Goal: Task Accomplishment & Management: Complete application form

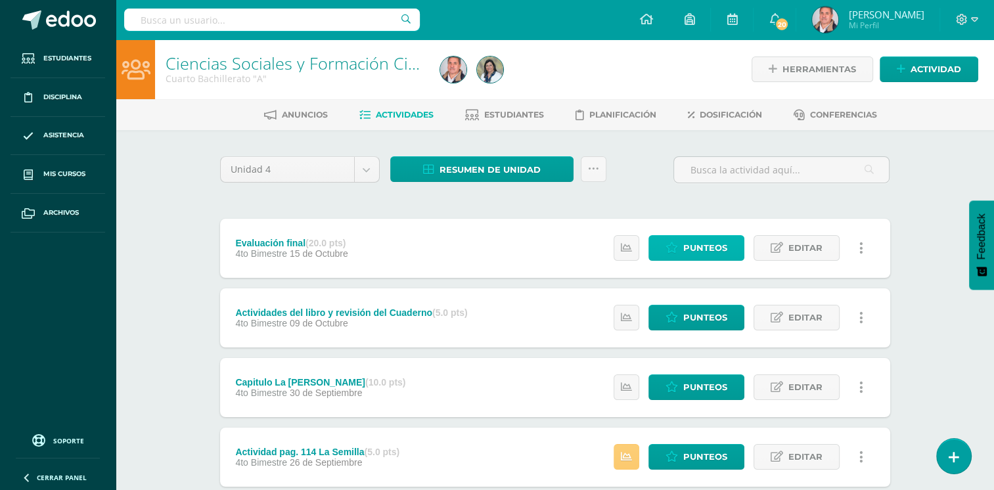
click at [705, 241] on span "Punteos" at bounding box center [706, 248] width 44 height 24
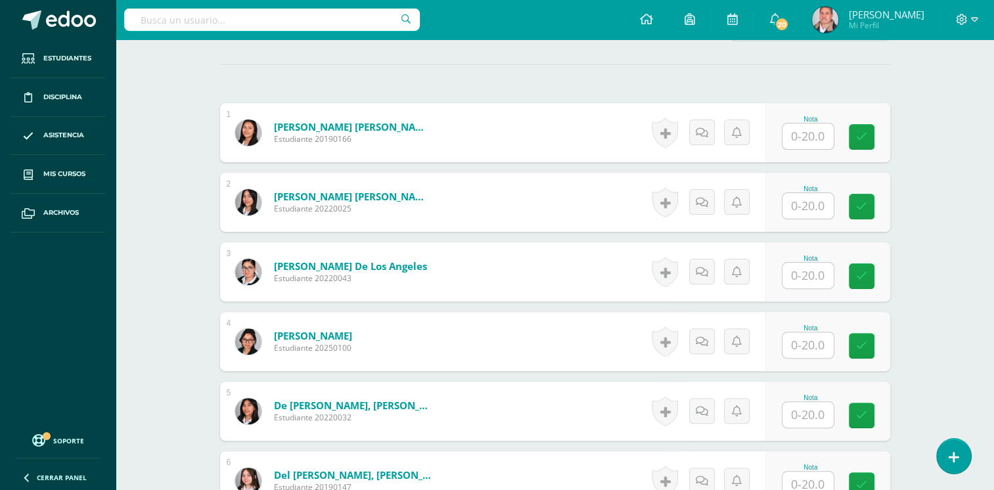
scroll to position [368, 0]
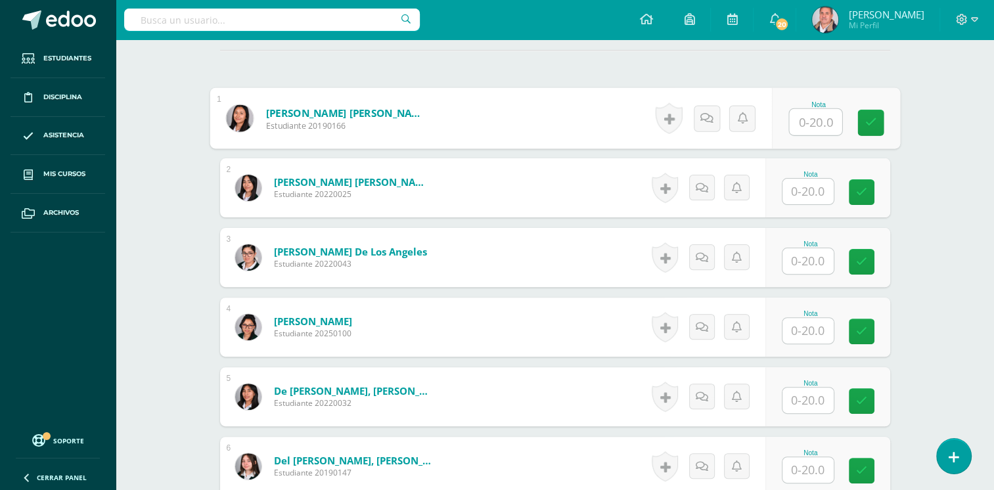
click at [812, 116] on input "text" at bounding box center [815, 122] width 53 height 26
type input "17"
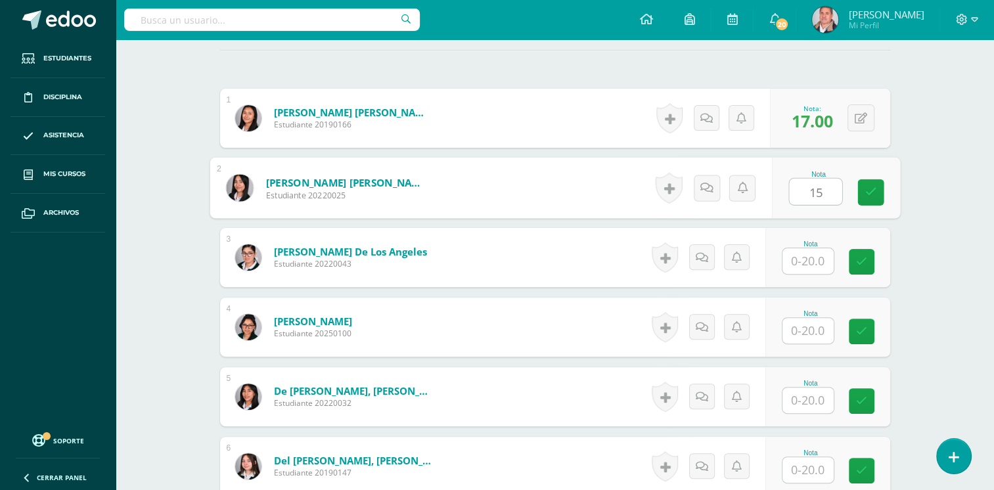
type input "15"
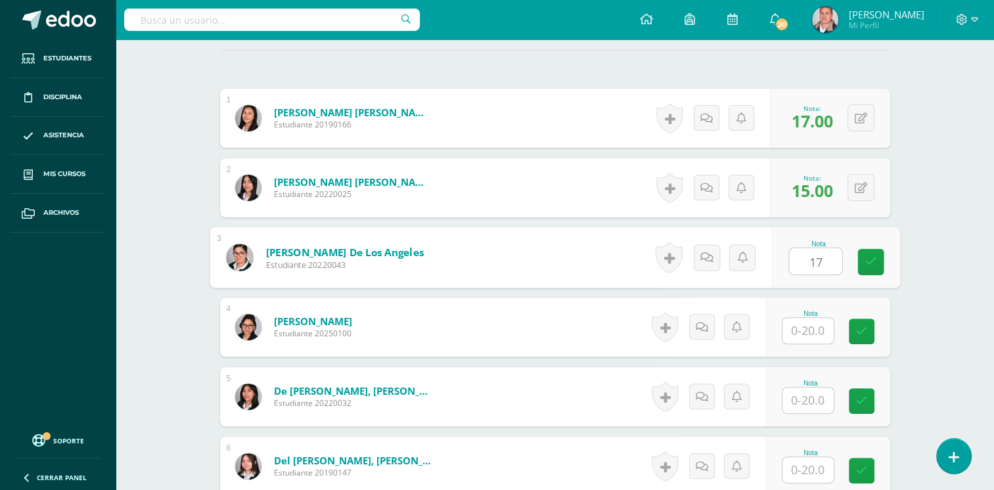
type input "17"
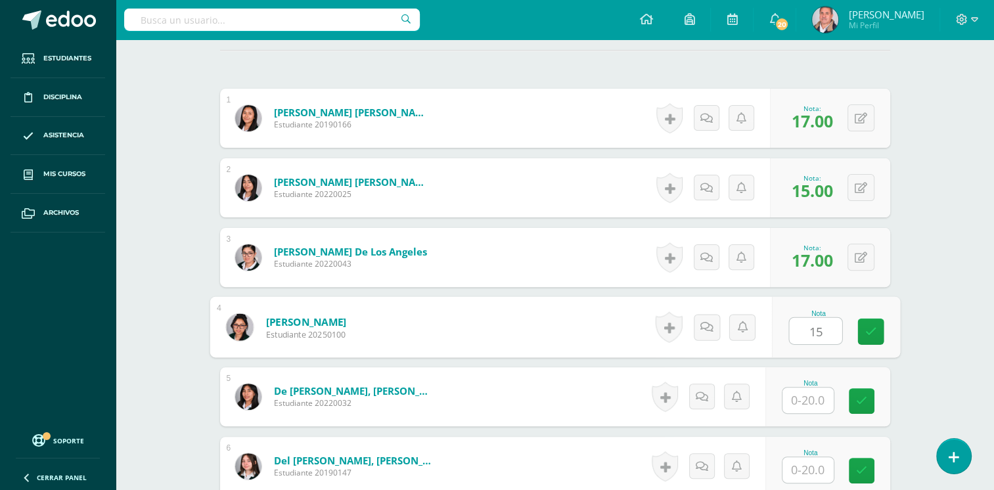
type input "15"
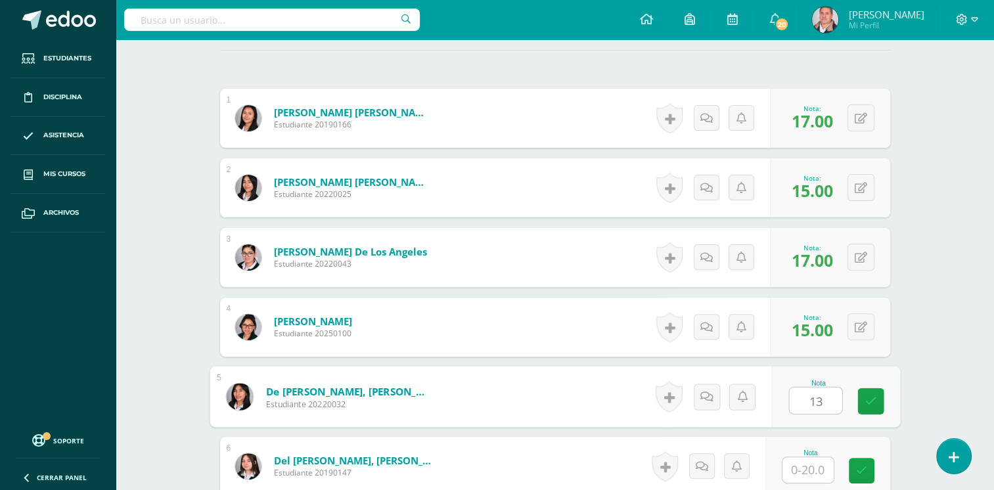
type input "13"
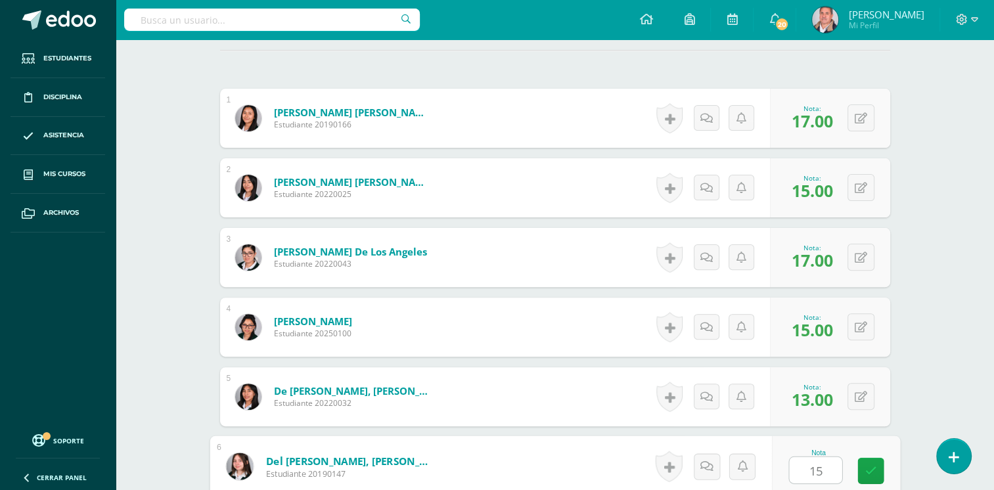
type input "15"
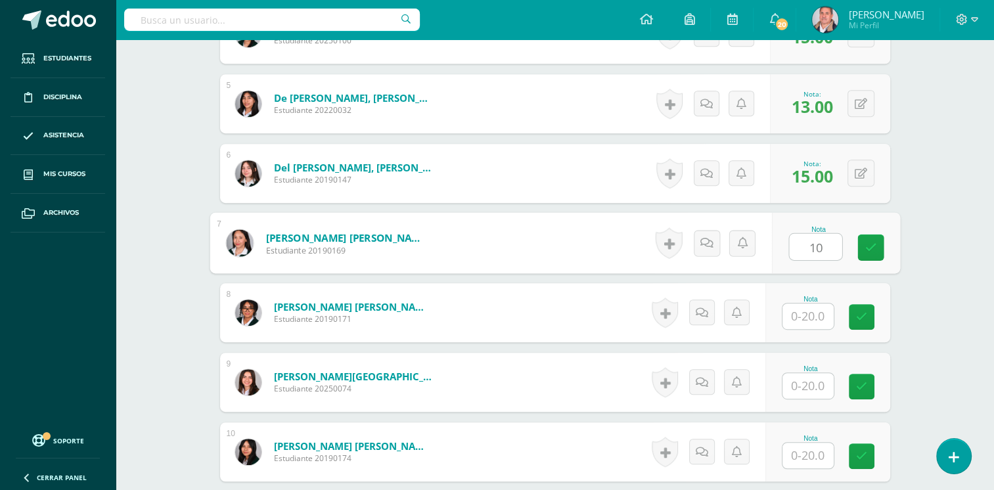
type input "10"
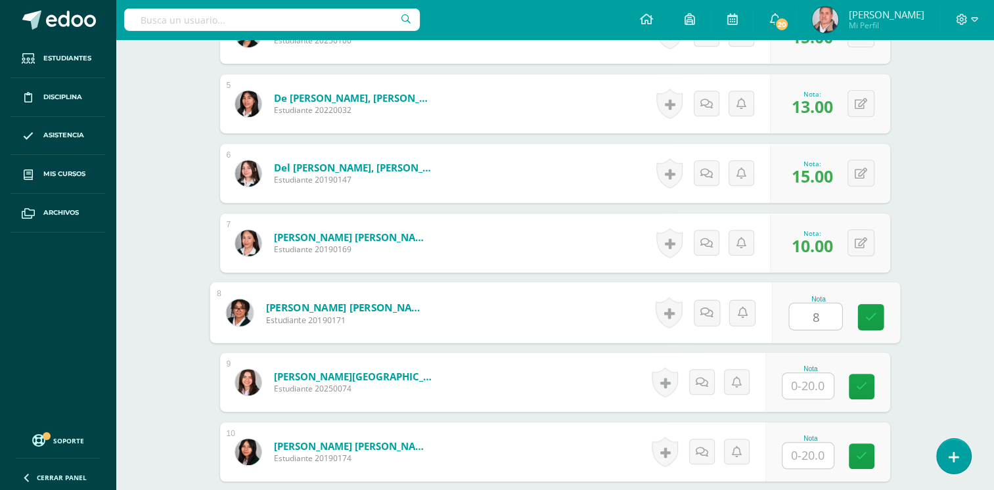
type input "8"
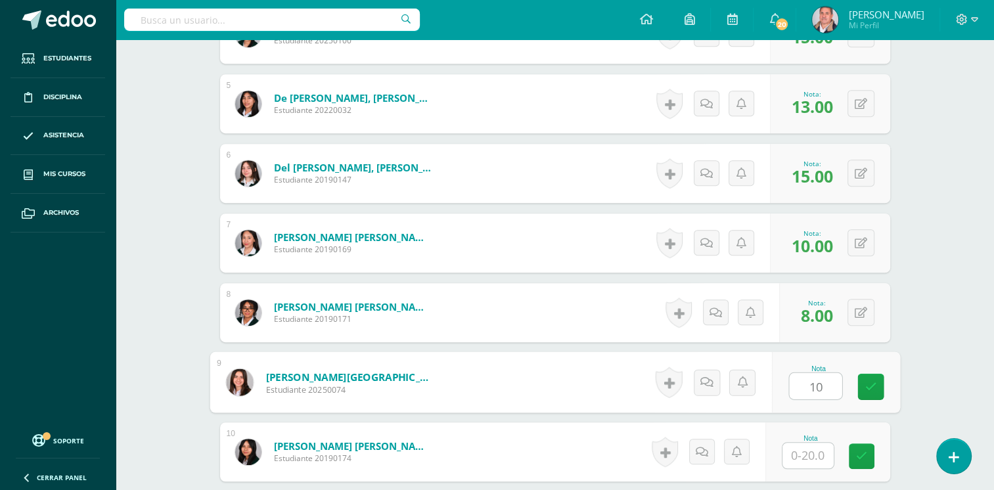
type input "10"
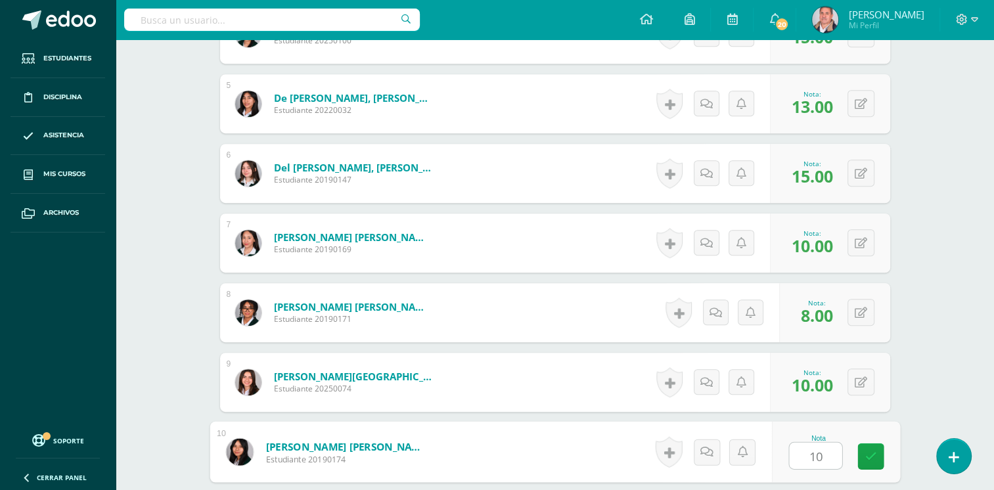
type input "10"
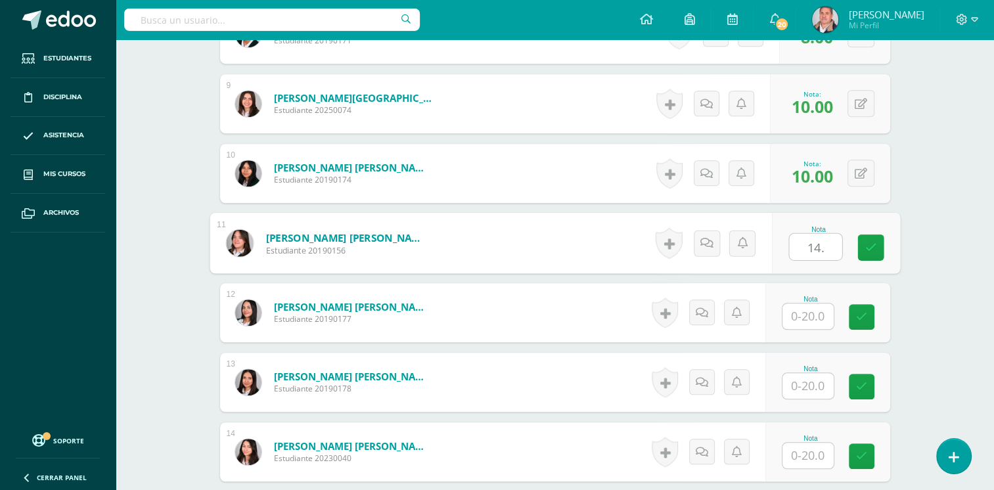
type input "14."
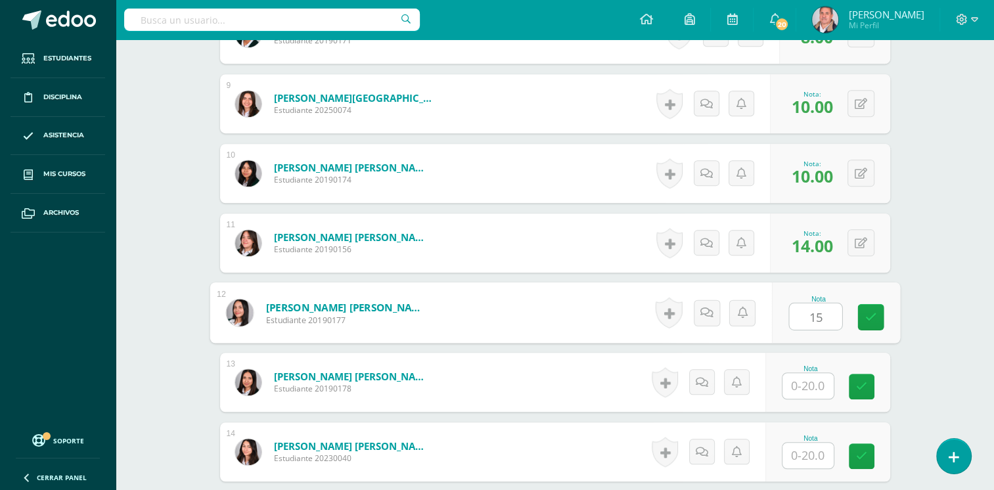
type input "15"
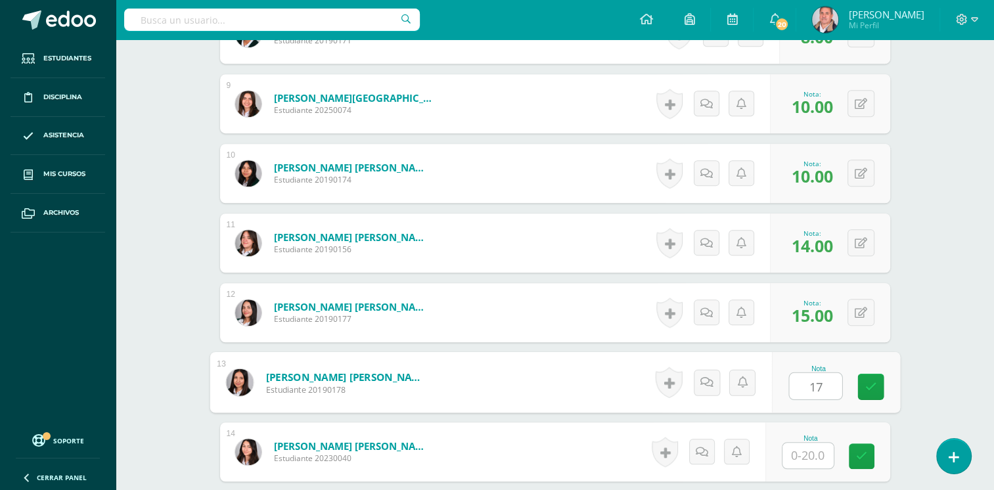
type input "17"
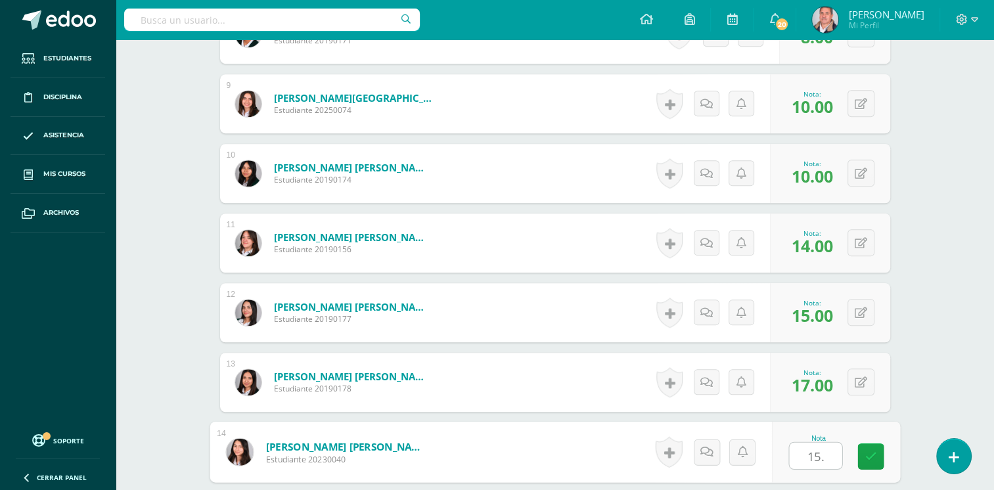
type input "15."
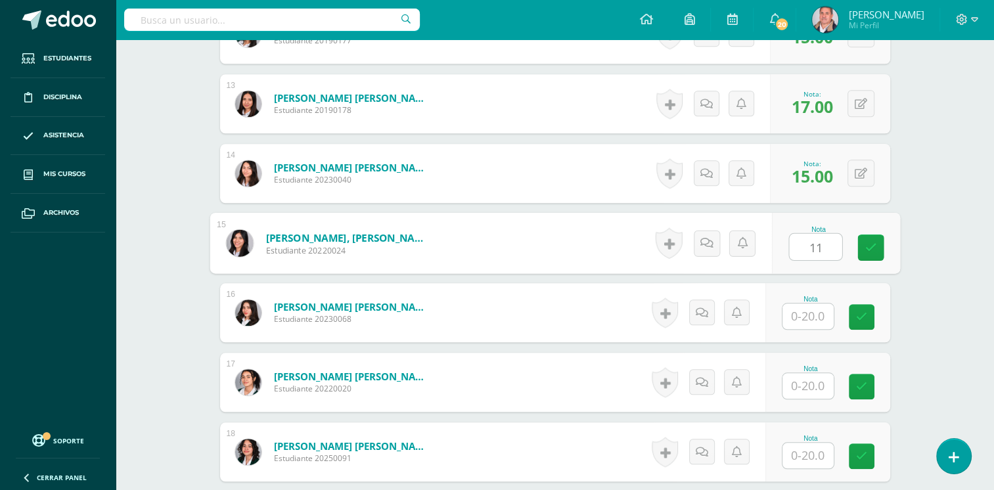
type input "11"
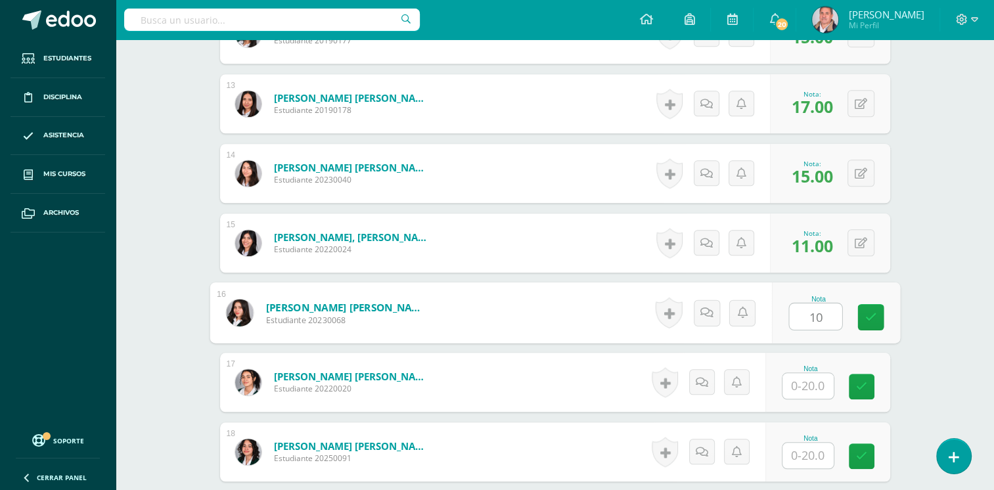
type input "10"
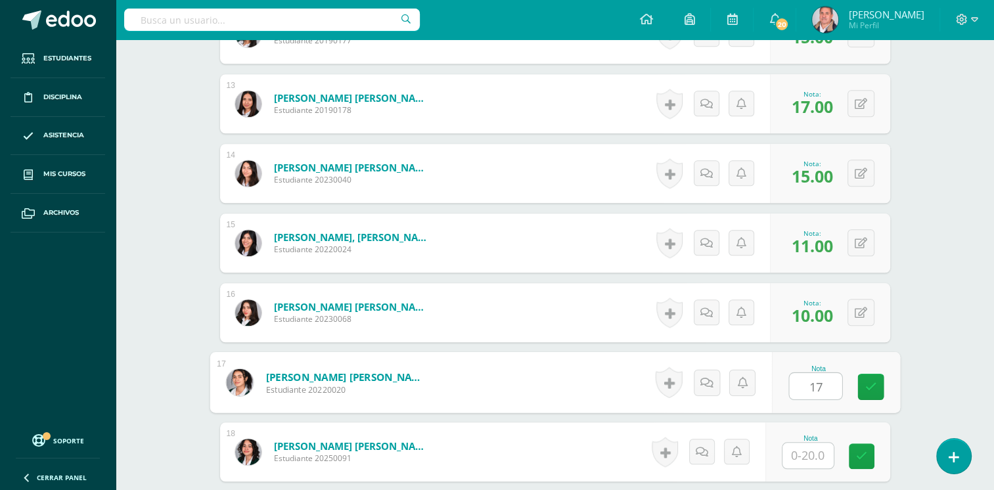
type input "17"
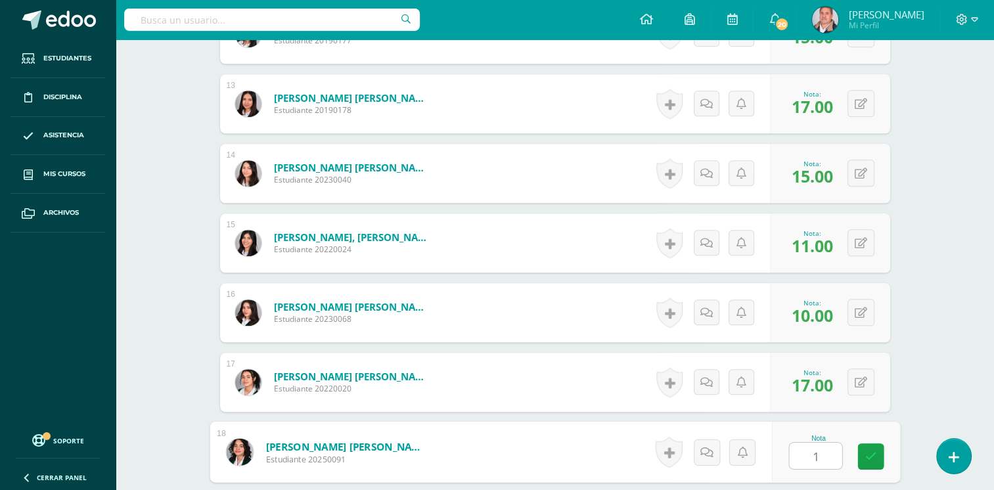
type input "14"
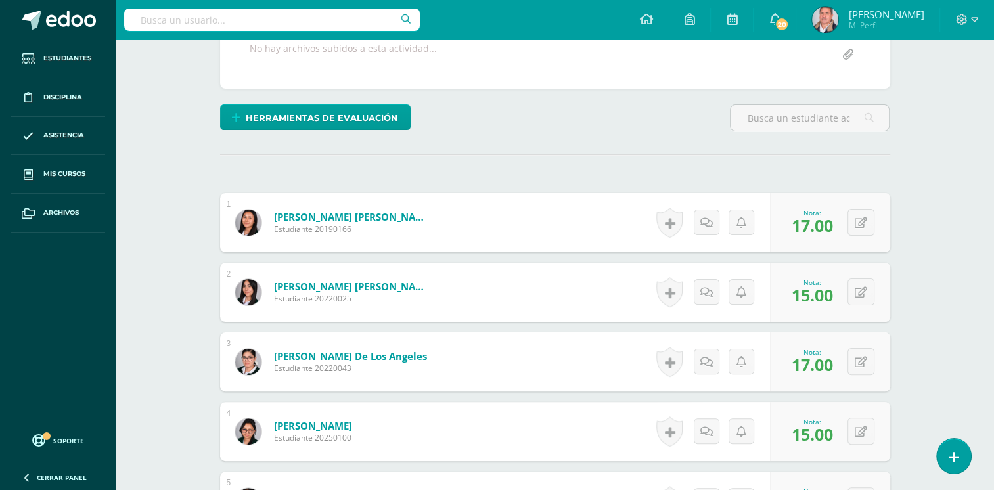
scroll to position [0, 0]
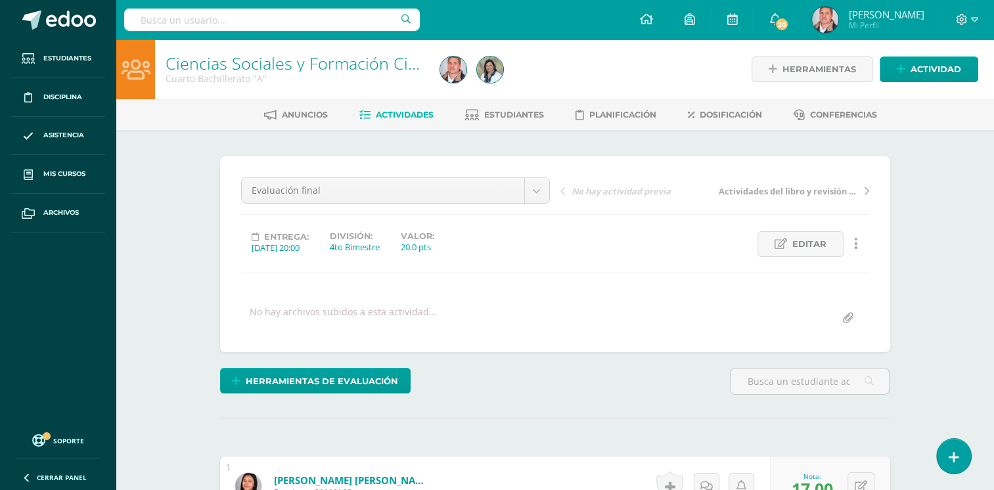
click at [472, 113] on icon at bounding box center [472, 115] width 14 height 11
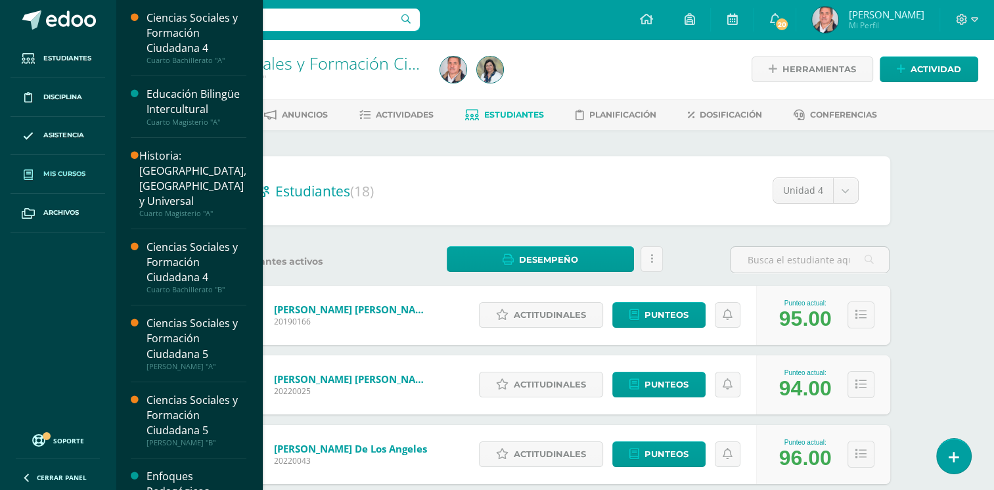
click at [51, 177] on span "Mis cursos" at bounding box center [64, 174] width 42 height 11
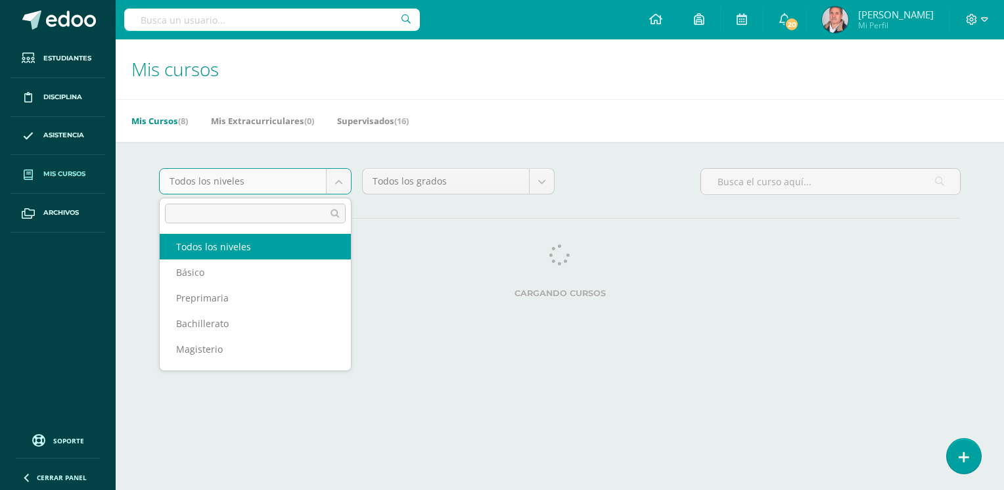
click at [162, 182] on body "Estudiantes Disciplina Asistencia Mis cursos Archivos Soporte Ayuda Reportar un…" at bounding box center [502, 165] width 1004 height 330
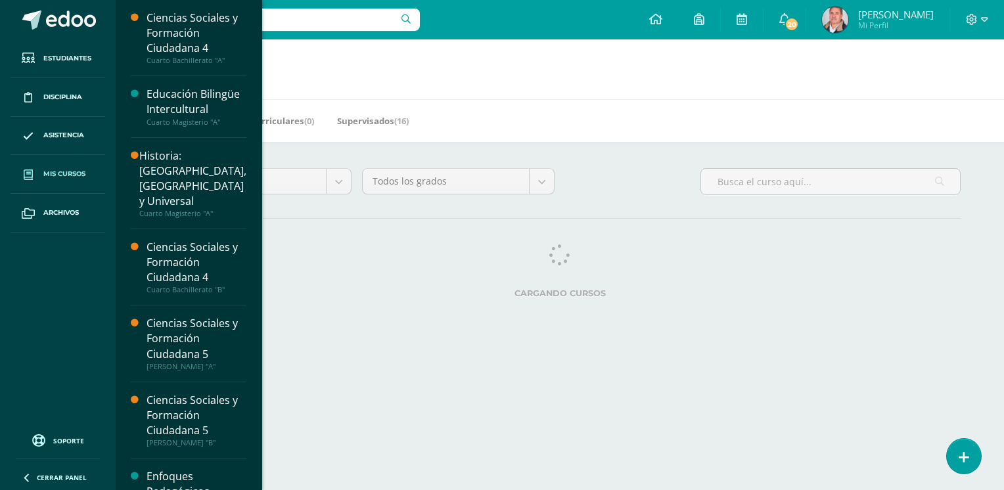
click at [56, 170] on span "Mis cursos" at bounding box center [64, 174] width 42 height 11
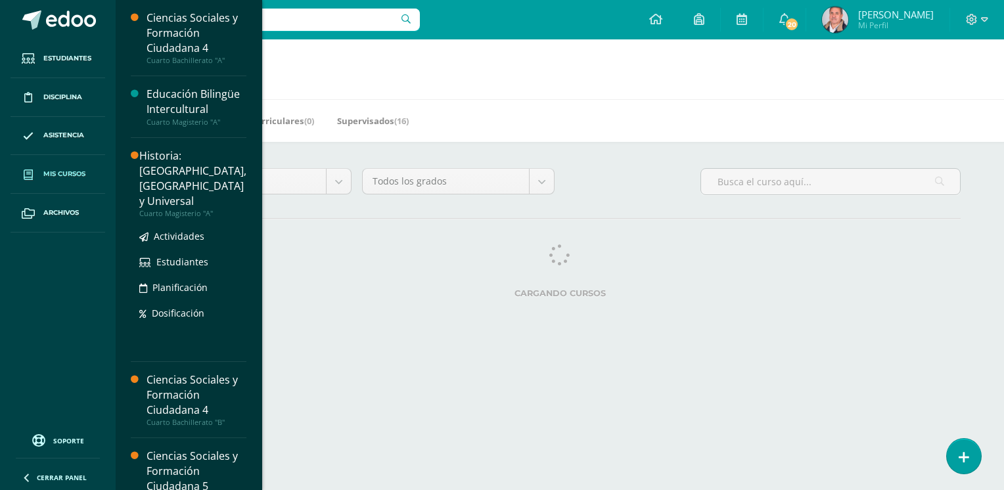
click at [160, 183] on div "Historia: [GEOGRAPHIC_DATA], [GEOGRAPHIC_DATA] y Universal" at bounding box center [192, 179] width 107 height 60
click at [158, 181] on div "Historia: [GEOGRAPHIC_DATA], [GEOGRAPHIC_DATA] y Universal" at bounding box center [192, 179] width 107 height 60
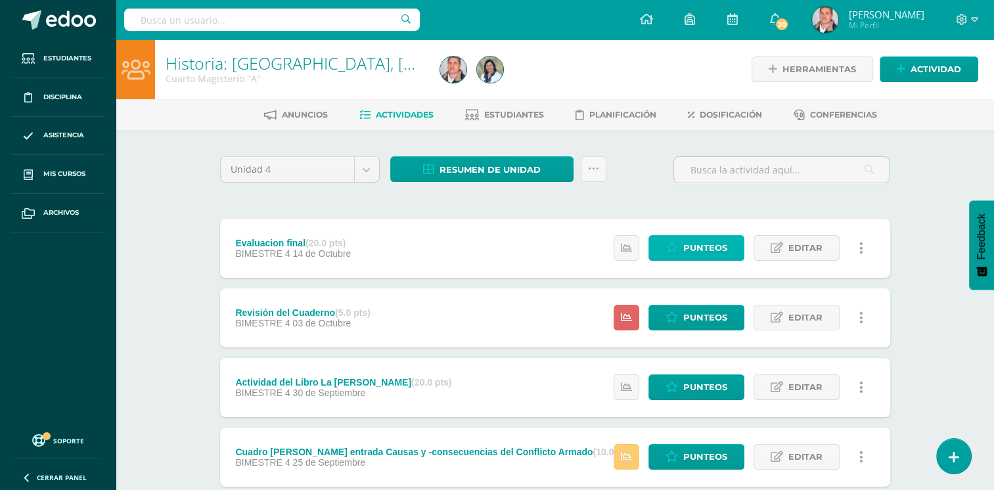
click at [705, 246] on span "Punteos" at bounding box center [706, 248] width 44 height 24
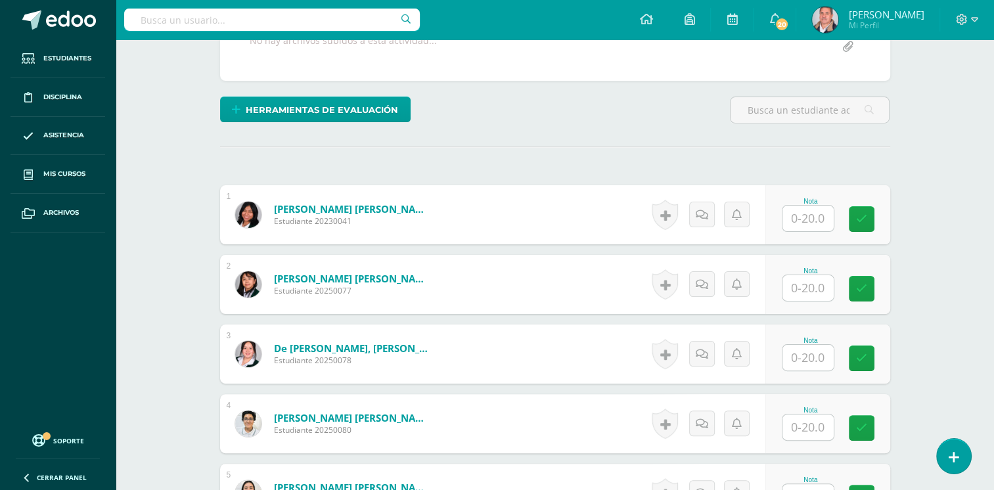
scroll to position [268, 0]
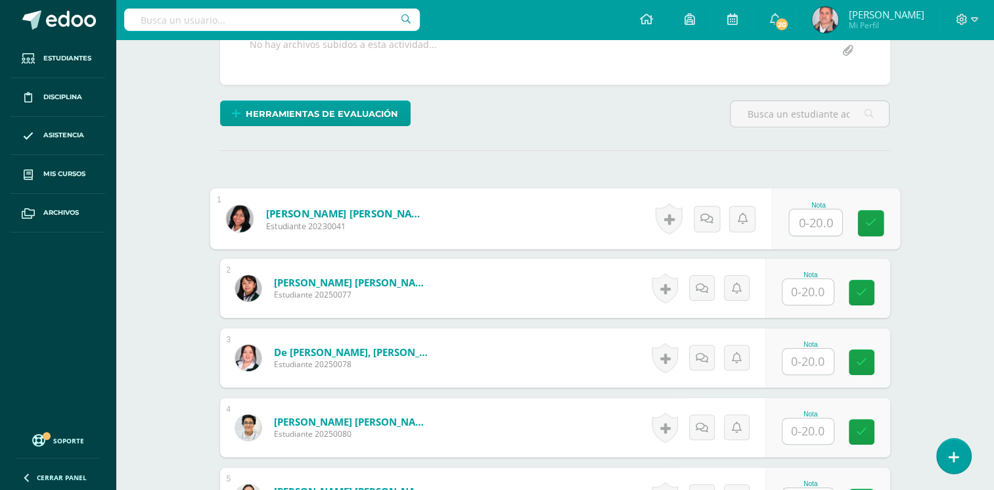
click at [820, 222] on input "text" at bounding box center [815, 223] width 53 height 26
click at [807, 225] on input "text" at bounding box center [815, 223] width 53 height 26
type input "7"
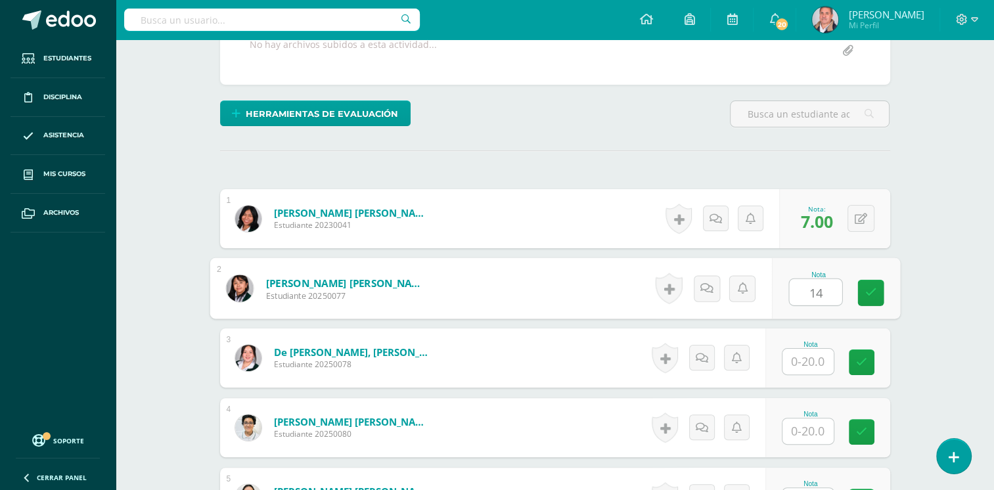
type input "14"
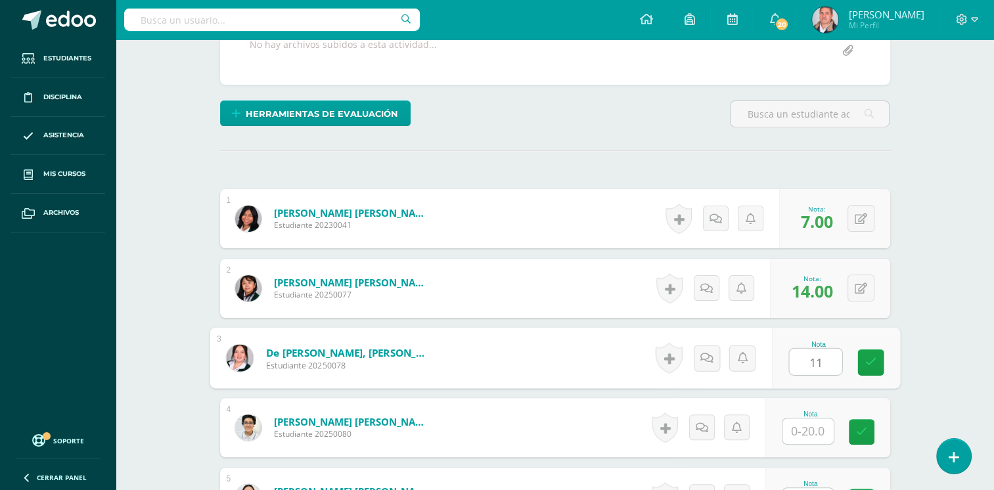
type input "11"
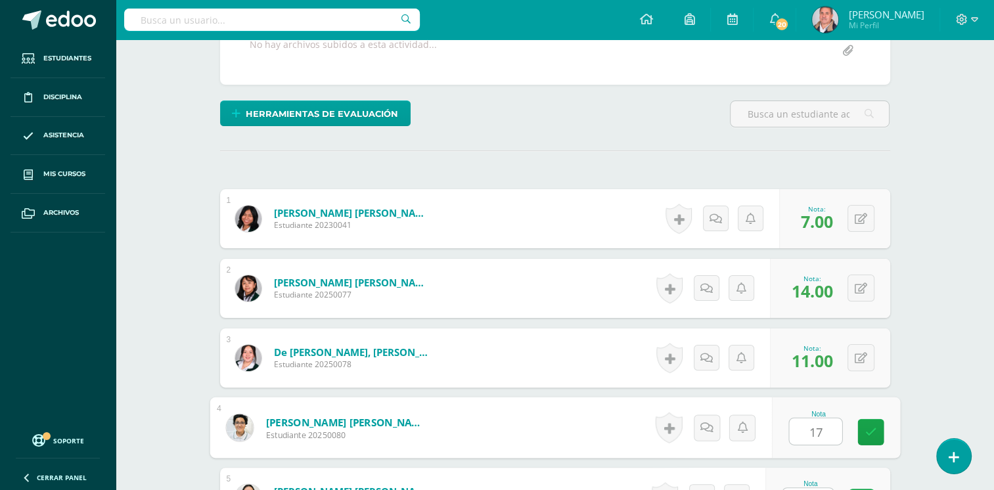
type input "17"
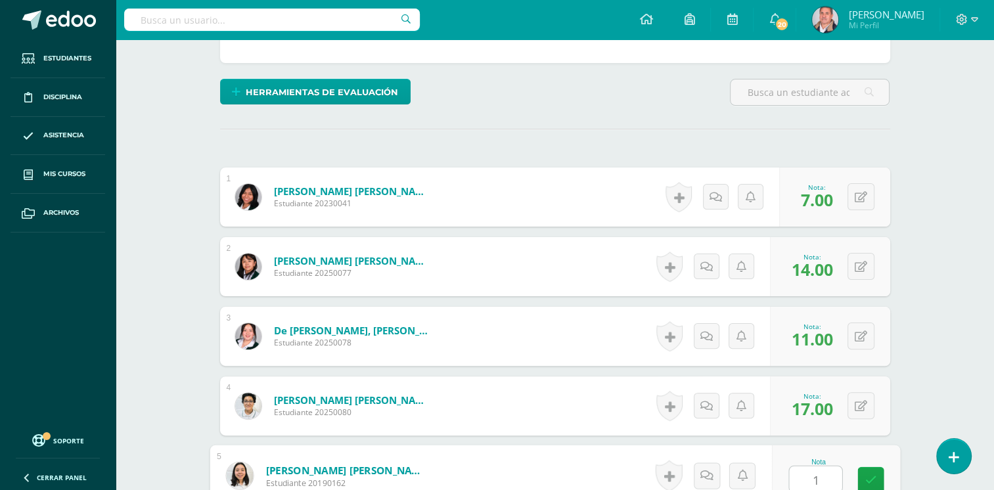
type input "11"
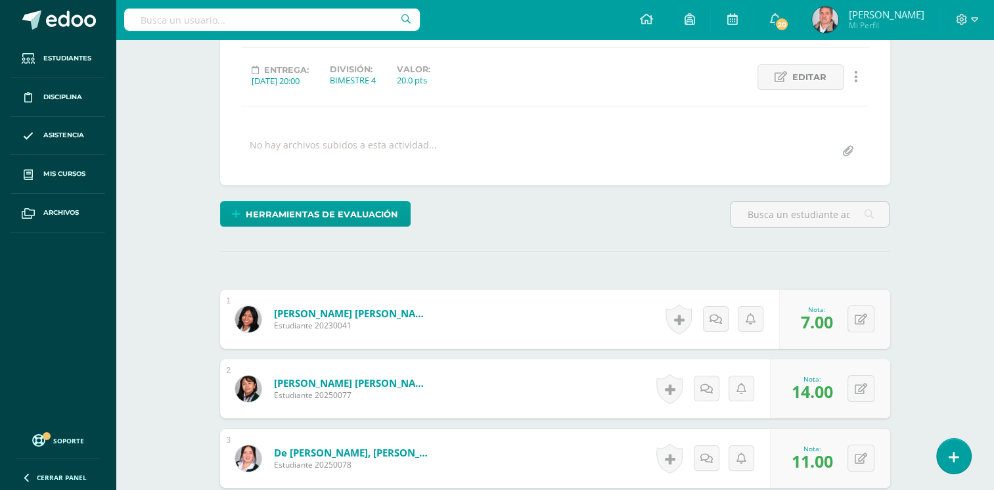
scroll to position [0, 0]
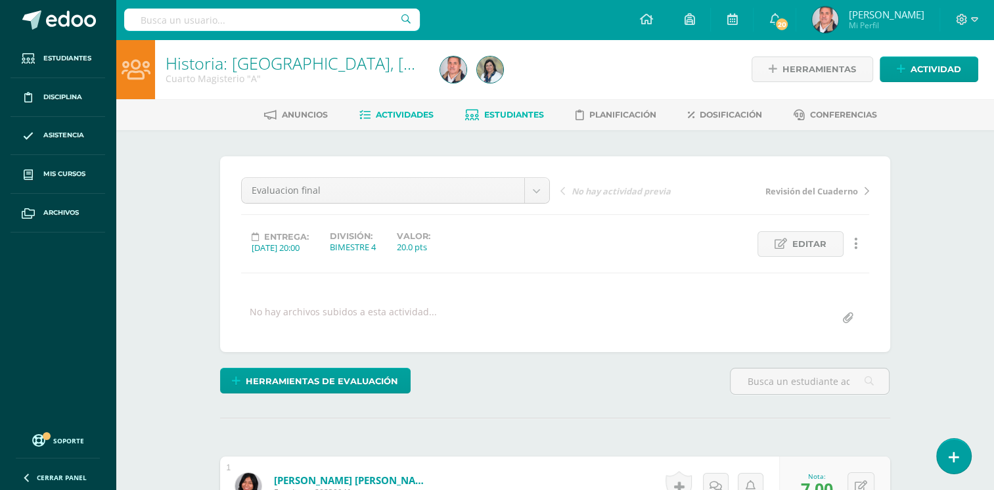
click at [496, 110] on span "Estudiantes" at bounding box center [514, 115] width 60 height 10
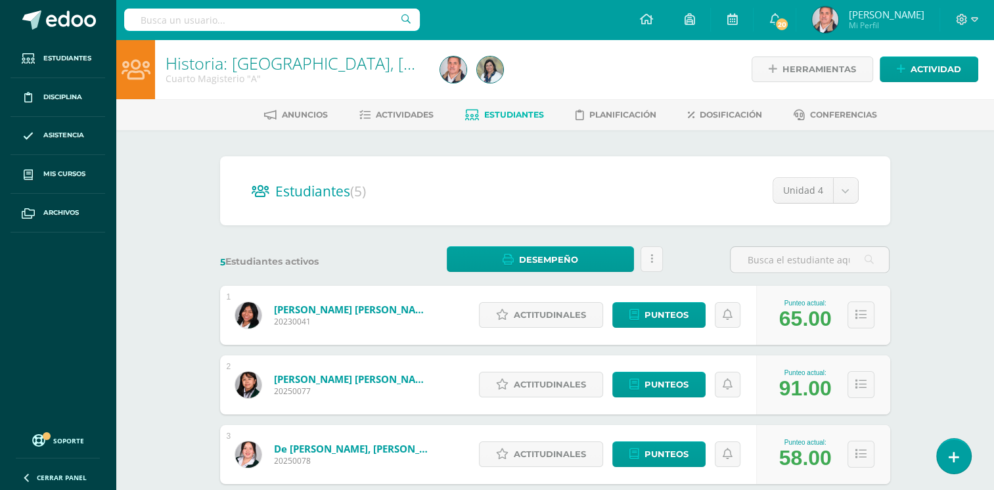
click at [130, 358] on div "Historia: [GEOGRAPHIC_DATA], [GEOGRAPHIC_DATA] y Universal Cuarto Magisterio "A…" at bounding box center [555, 375] width 879 height 672
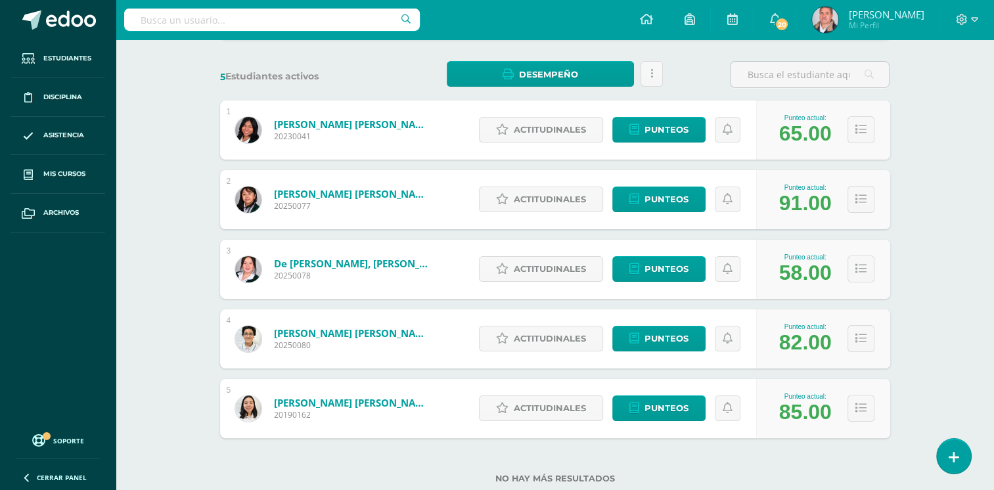
scroll to position [196, 0]
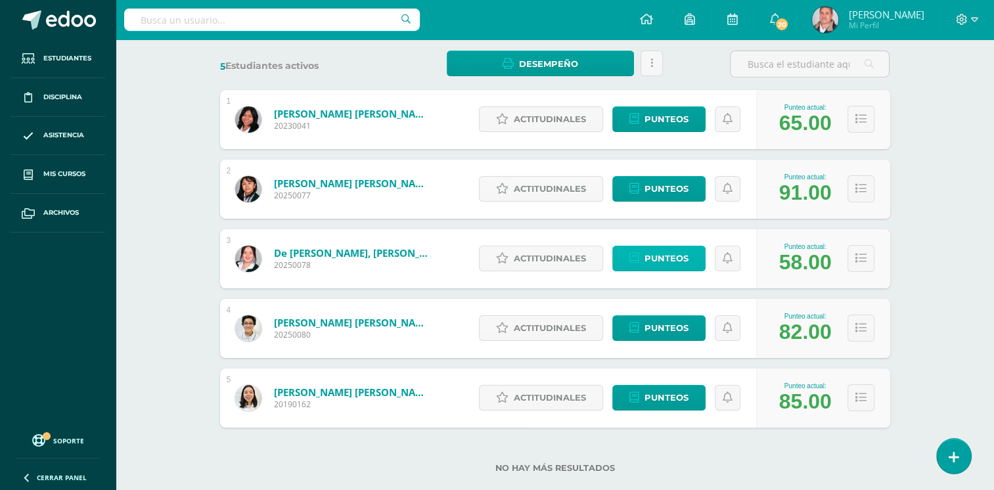
click at [690, 254] on link "Punteos" at bounding box center [659, 259] width 93 height 26
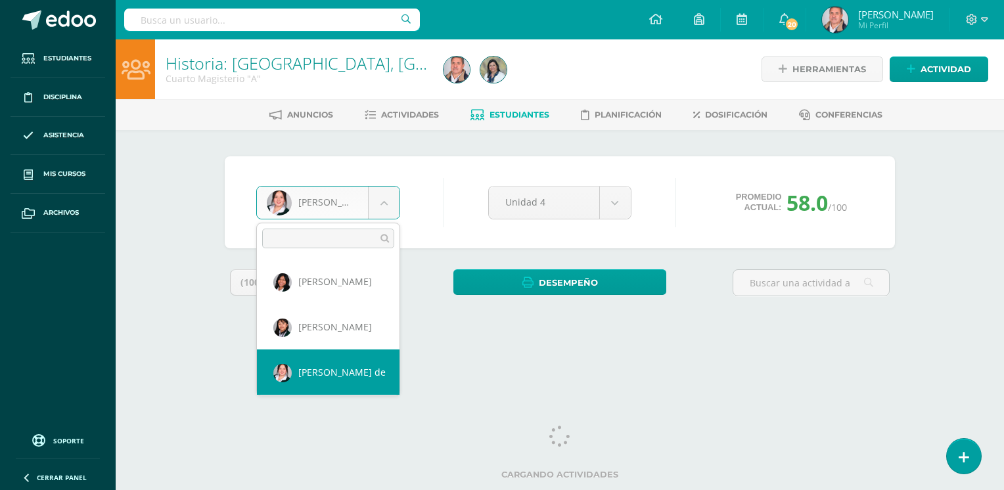
click at [385, 206] on body "Estudiantes Disciplina Asistencia Mis cursos Archivos Soporte Ayuda Reportar un…" at bounding box center [502, 177] width 1004 height 354
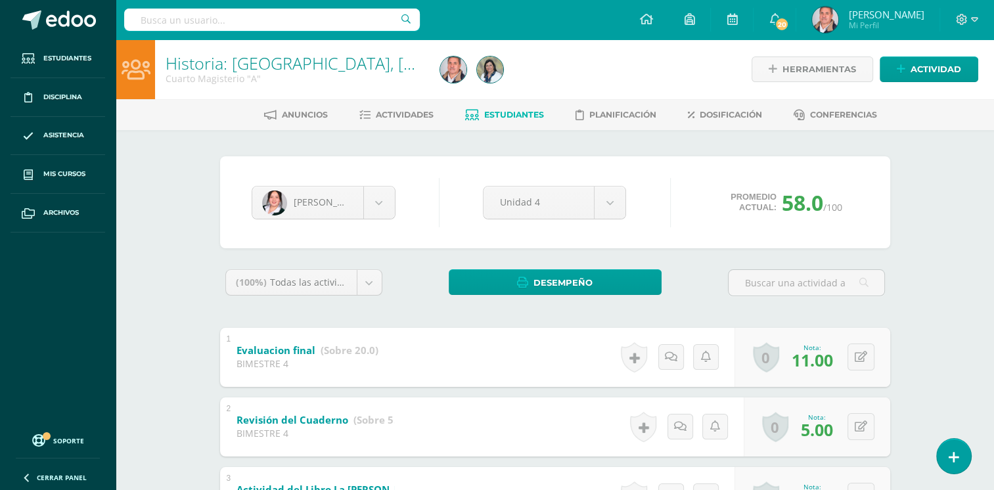
click at [427, 281] on body "Estudiantes Disciplina Asistencia Mis cursos Archivos Soporte Ayuda Reportar un…" at bounding box center [497, 481] width 994 height 962
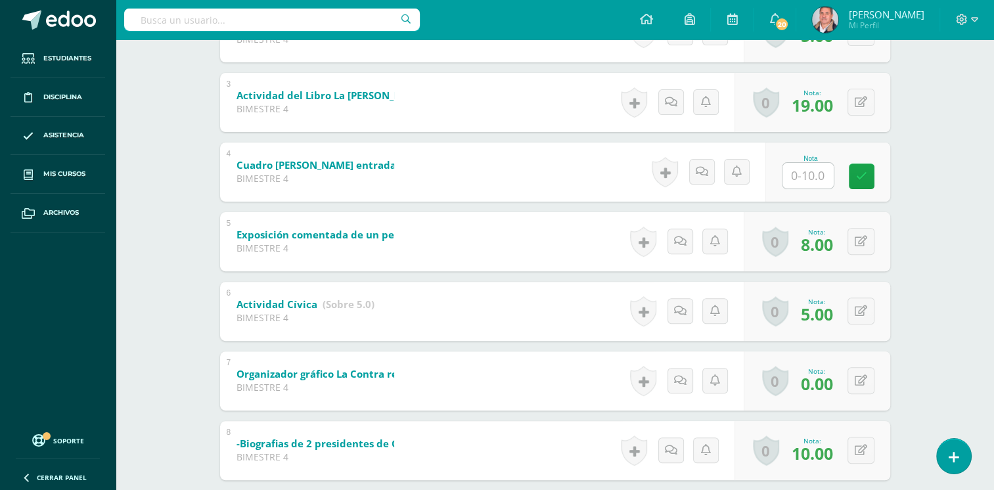
scroll to position [396, 0]
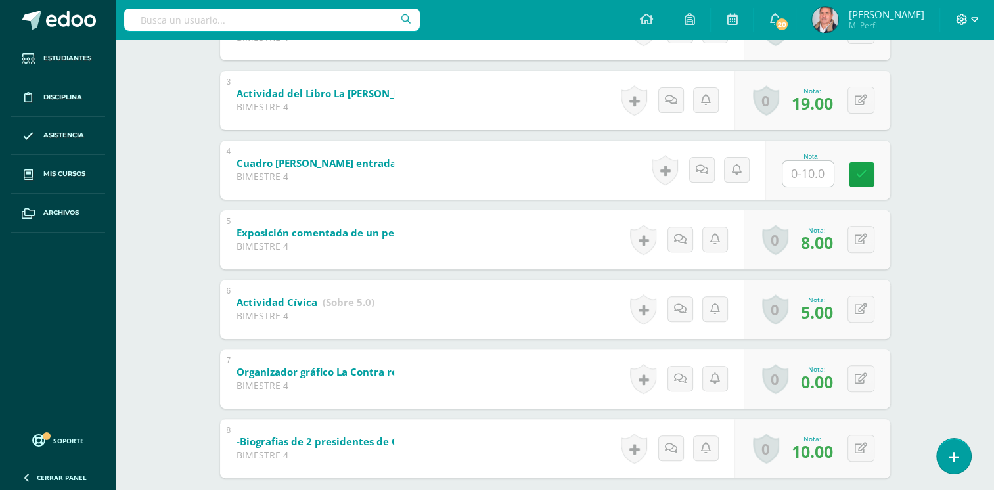
click at [977, 23] on icon at bounding box center [974, 20] width 7 height 12
click at [934, 88] on span "Cerrar sesión" at bounding box center [933, 89] width 59 height 12
